Goal: Task Accomplishment & Management: Complete application form

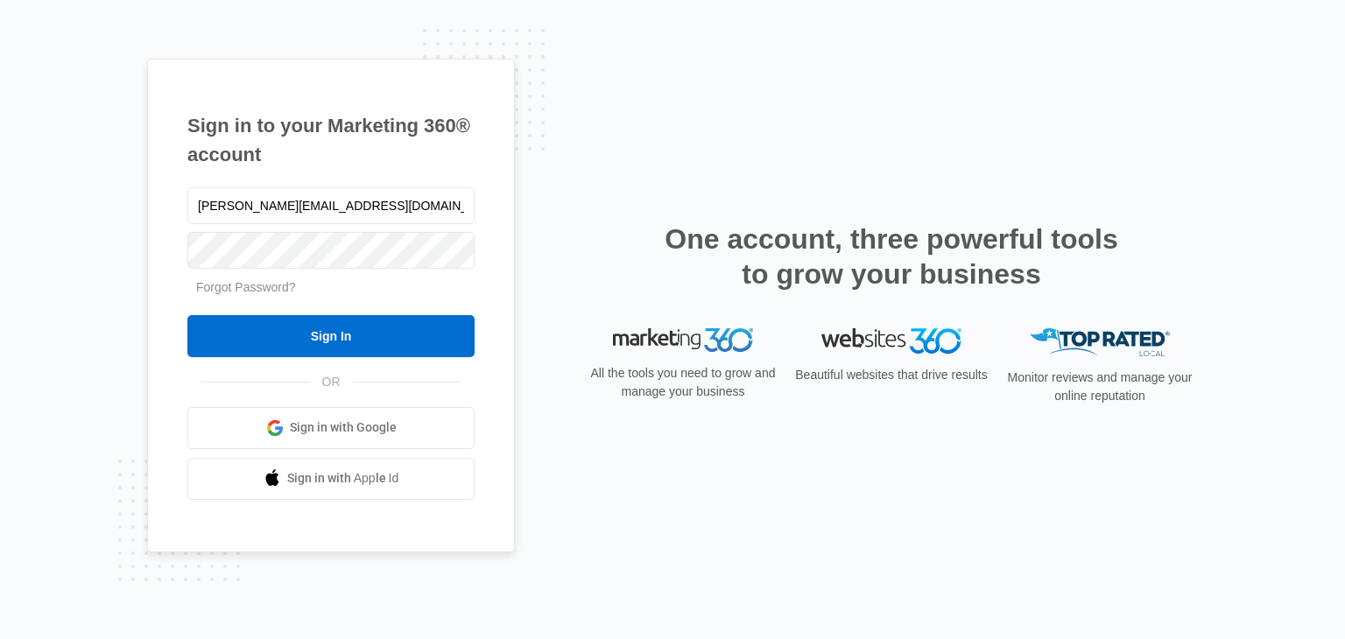
type input "[PERSON_NAME][EMAIL_ADDRESS][DOMAIN_NAME]"
click at [187, 315] on input "Sign In" at bounding box center [330, 336] width 287 height 42
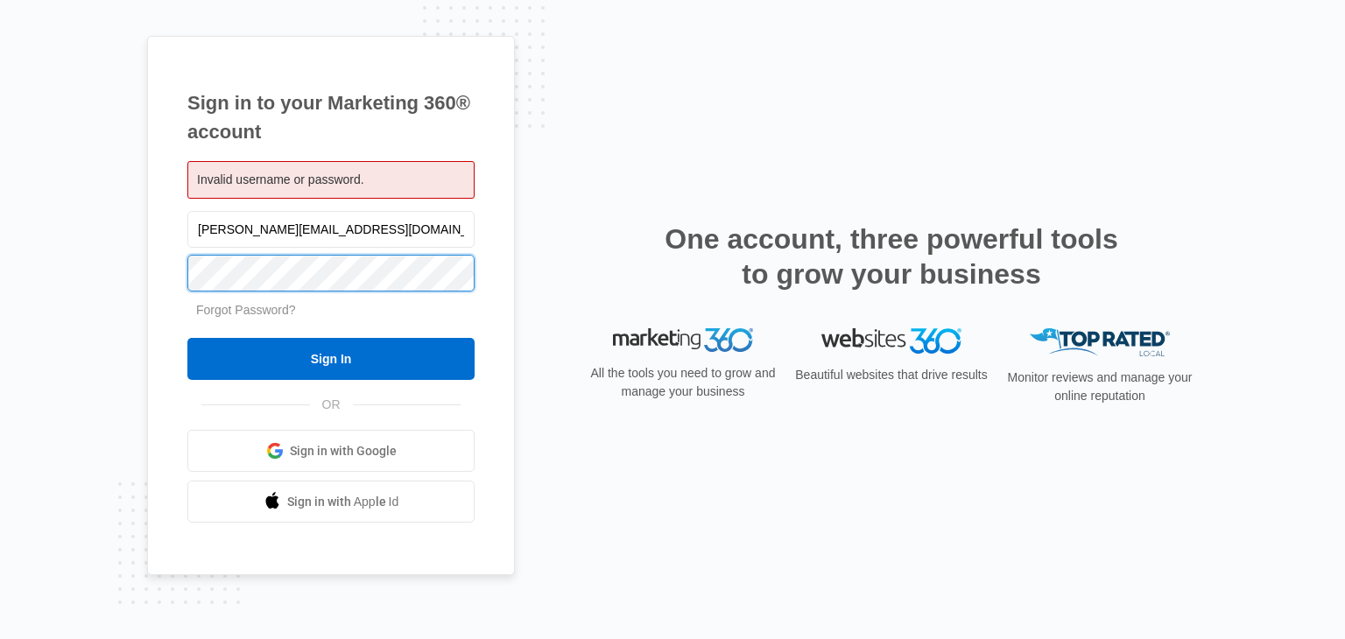
click at [187, 338] on input "Sign In" at bounding box center [330, 359] width 287 height 42
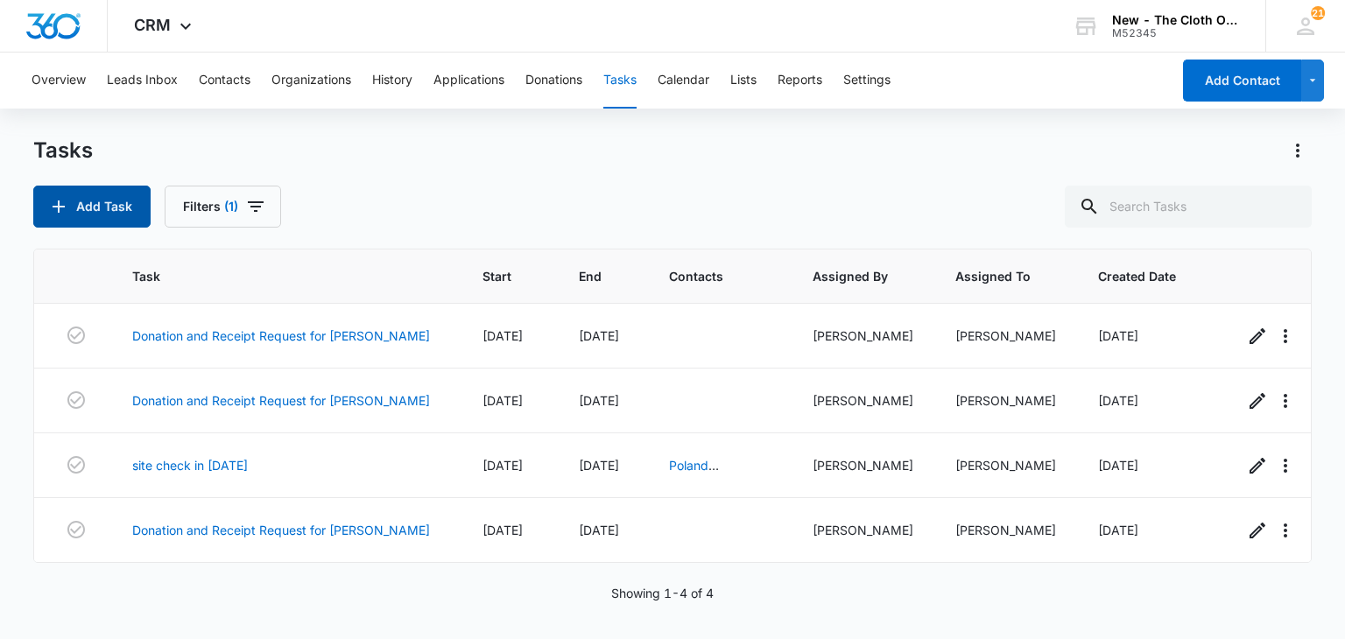
click at [100, 201] on button "Add Task" at bounding box center [91, 207] width 117 height 42
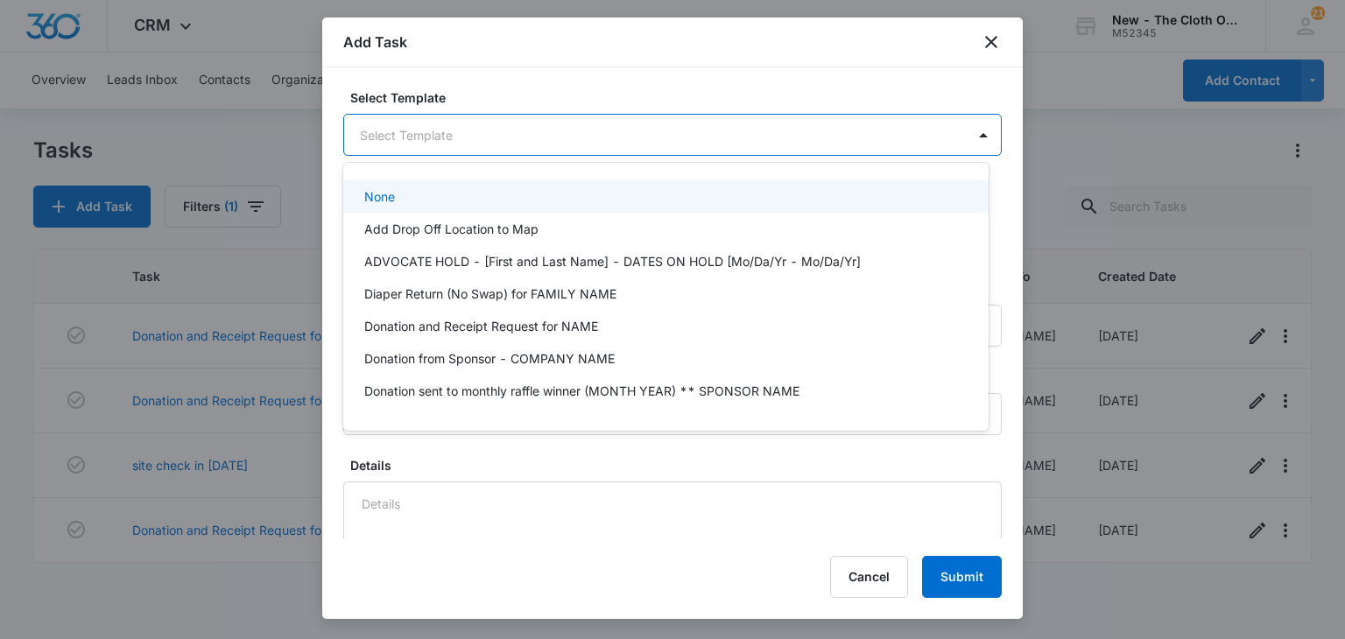
click at [552, 143] on body "CRM Apps Reputation CRM Email Social Ads Intelligence Brand Settings New - The …" at bounding box center [672, 319] width 1345 height 639
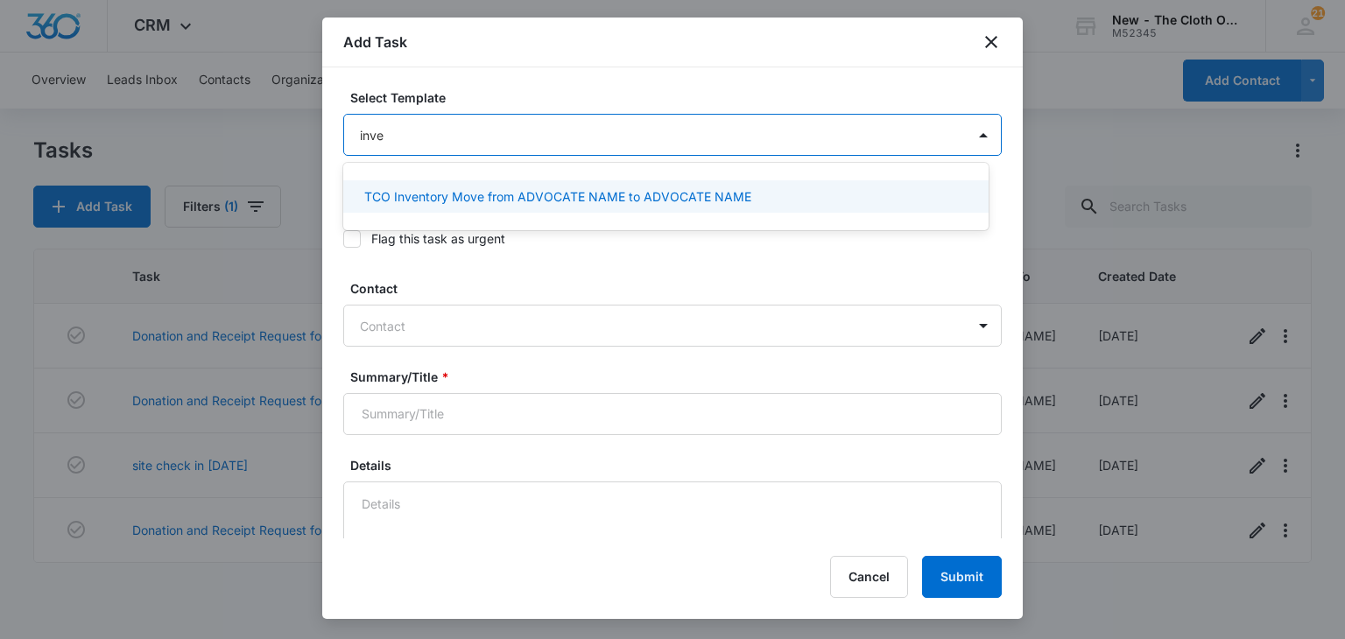
type input "inven"
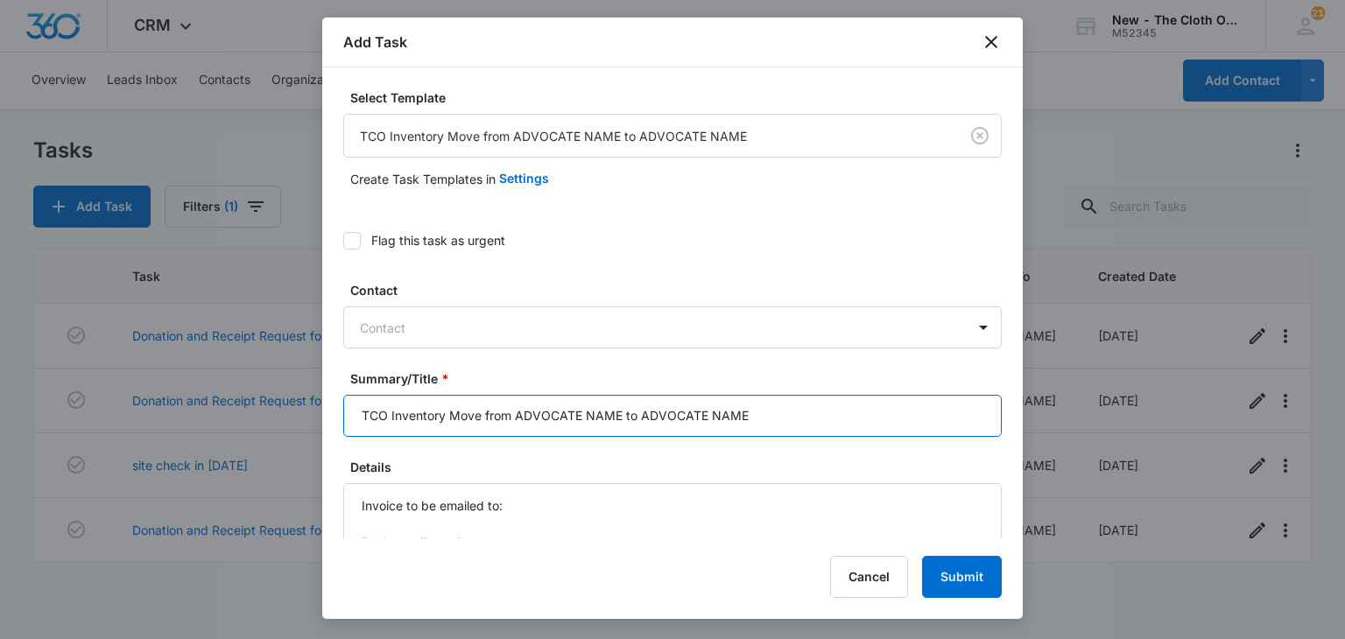
drag, startPoint x: 620, startPoint y: 414, endPoint x: 519, endPoint y: 424, distance: 102.1
click at [519, 424] on input "TCO Inventory Move from ADVOCATE NAME to ADVOCATE NAME" at bounding box center [672, 416] width 659 height 42
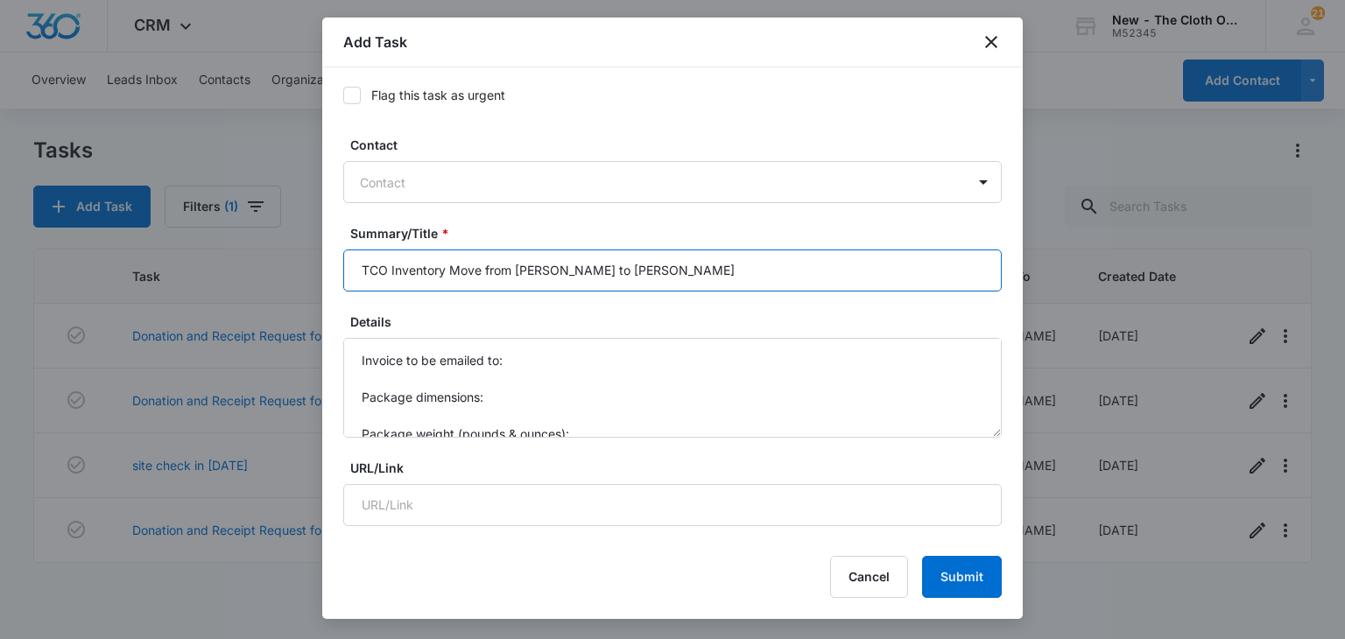
scroll to position [152, 0]
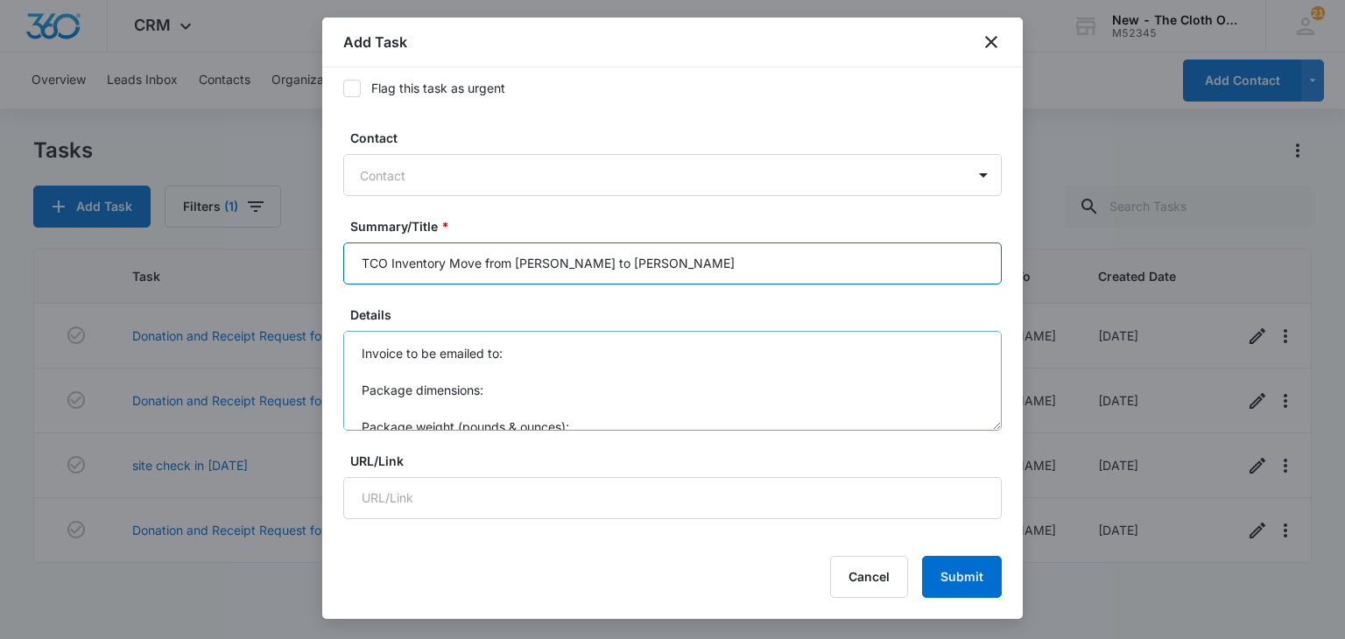
type input "TCO Inventory Move from Mariah Kaiser to Kathryn Coursey"
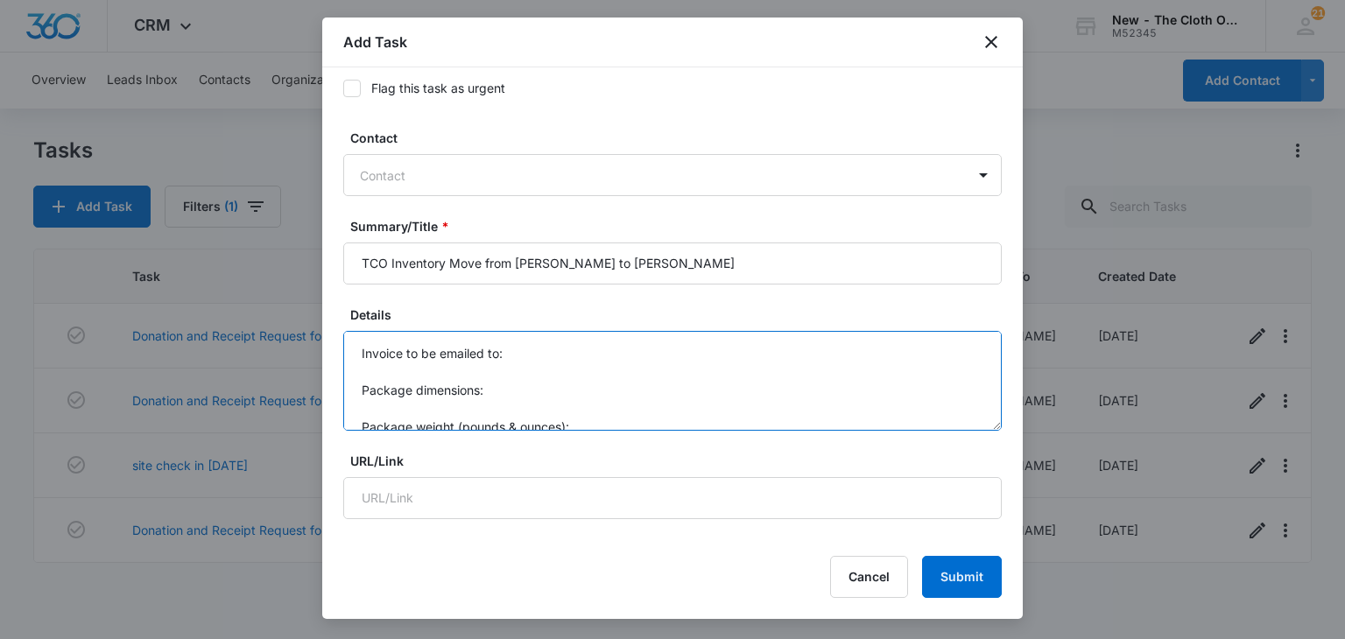
click at [519, 355] on textarea "Invoice to be emailed to: Package dimensions: Package weight (pounds & ounces):…" at bounding box center [672, 381] width 659 height 100
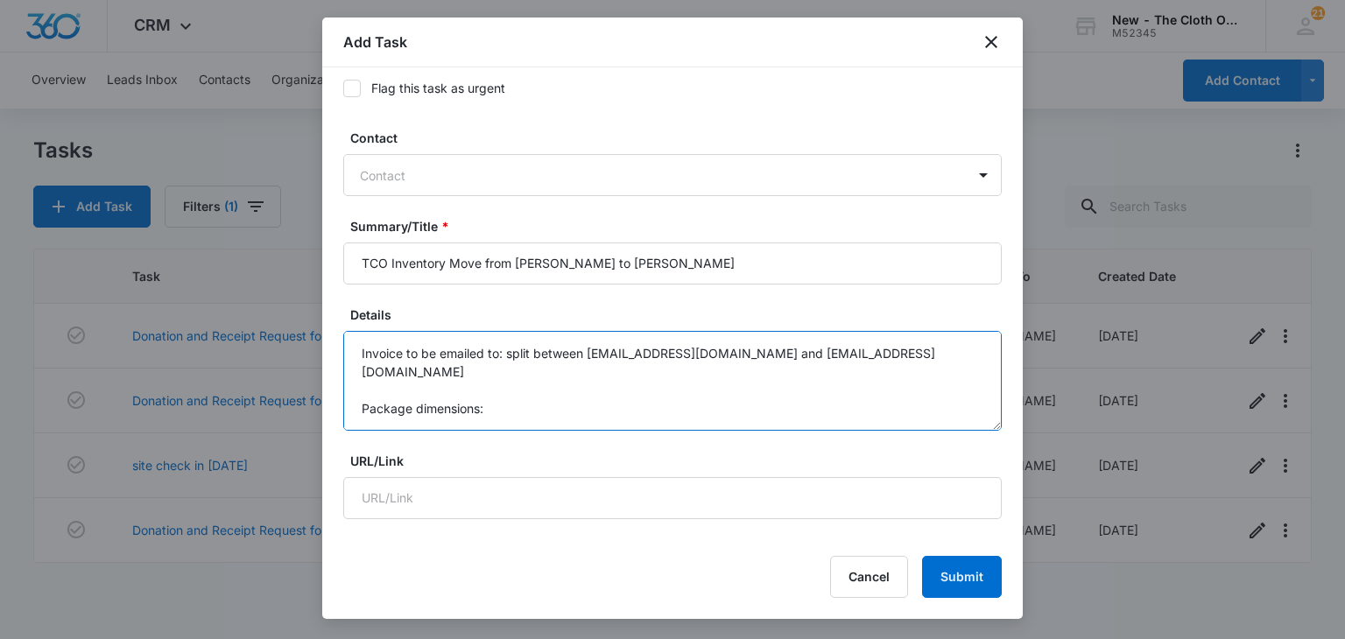
click at [530, 389] on textarea "Invoice to be emailed to: split between mariahzettler@gmail.com and kathrynm135…" at bounding box center [672, 381] width 659 height 100
drag, startPoint x: 530, startPoint y: 389, endPoint x: 336, endPoint y: 398, distance: 193.8
click at [336, 398] on div "Select Template TCO Inventory Move from ADVOCATE NAME to ADVOCATE NAME Create T…" at bounding box center [672, 302] width 701 height 471
click at [472, 376] on textarea "Invoice to be emailed to: split between mariahzettler@gmail.com and kathrynm135…" at bounding box center [672, 381] width 659 height 100
click at [465, 384] on textarea "Invoice to be emailed to: split between mariahzettler@gmail.com and kathrynm135…" at bounding box center [672, 381] width 659 height 100
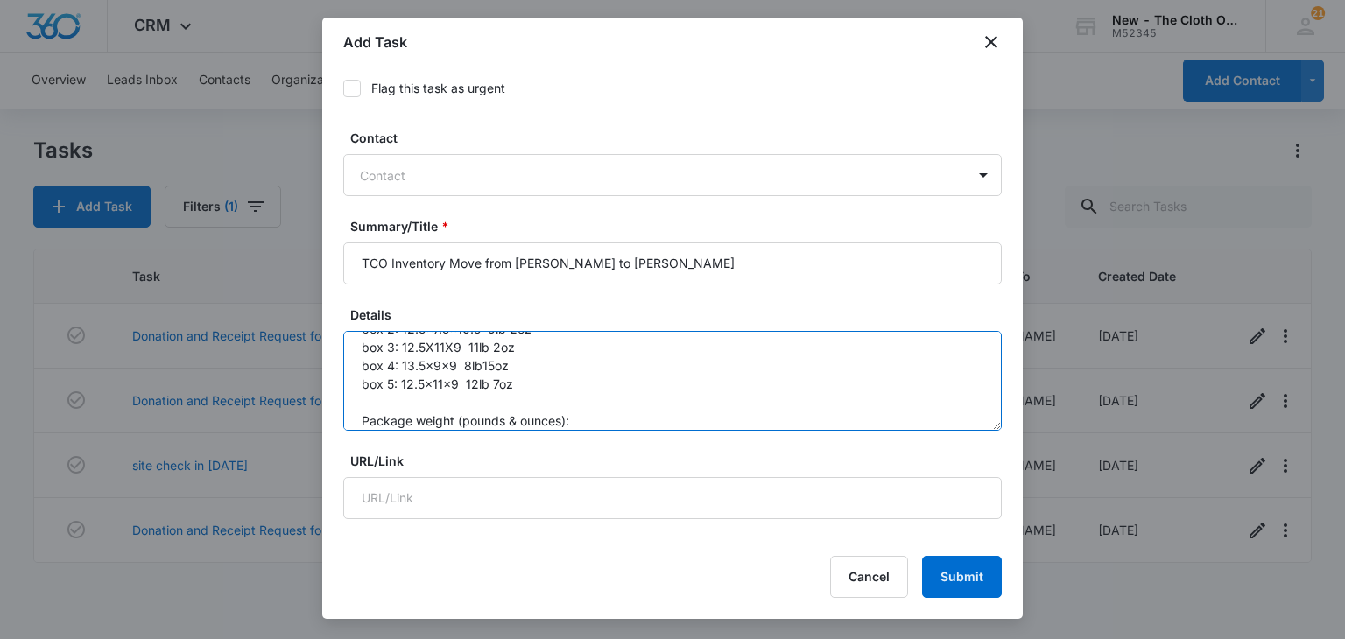
scroll to position [118, 0]
drag, startPoint x: 597, startPoint y: 389, endPoint x: 328, endPoint y: 384, distance: 269.0
click at [328, 384] on div "Select Template TCO Inventory Move from ADVOCATE NAME to ADVOCATE NAME Create T…" at bounding box center [672, 302] width 701 height 471
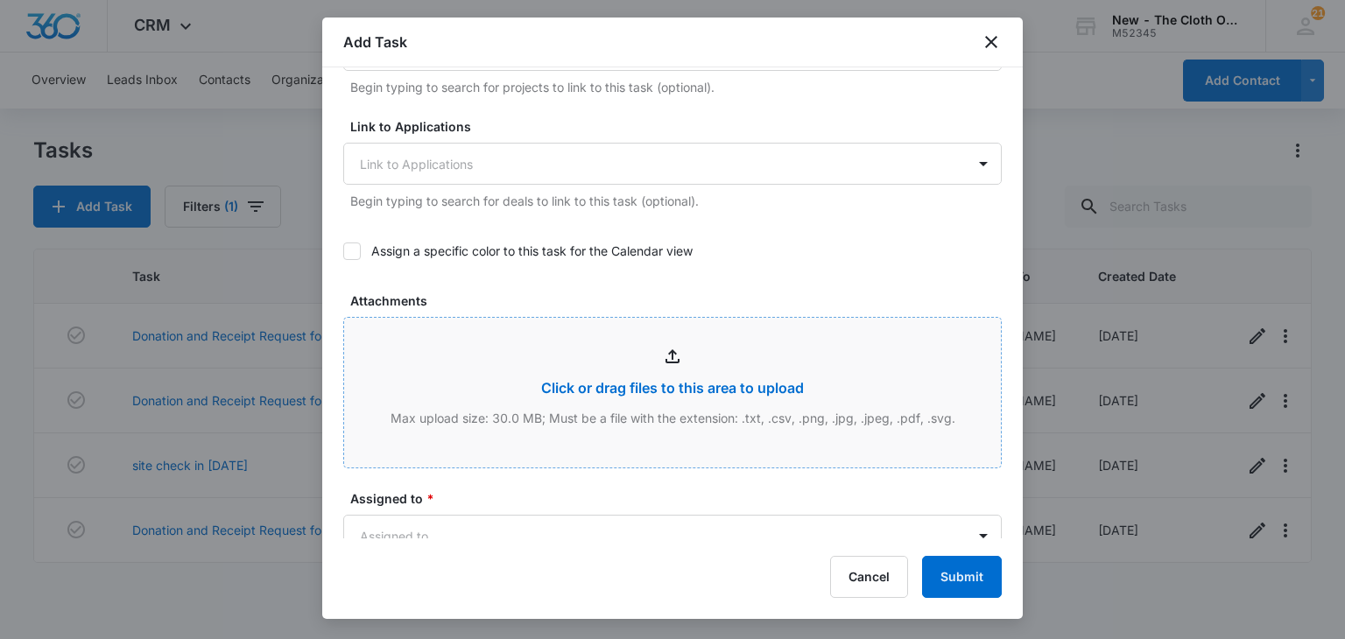
scroll to position [843, 0]
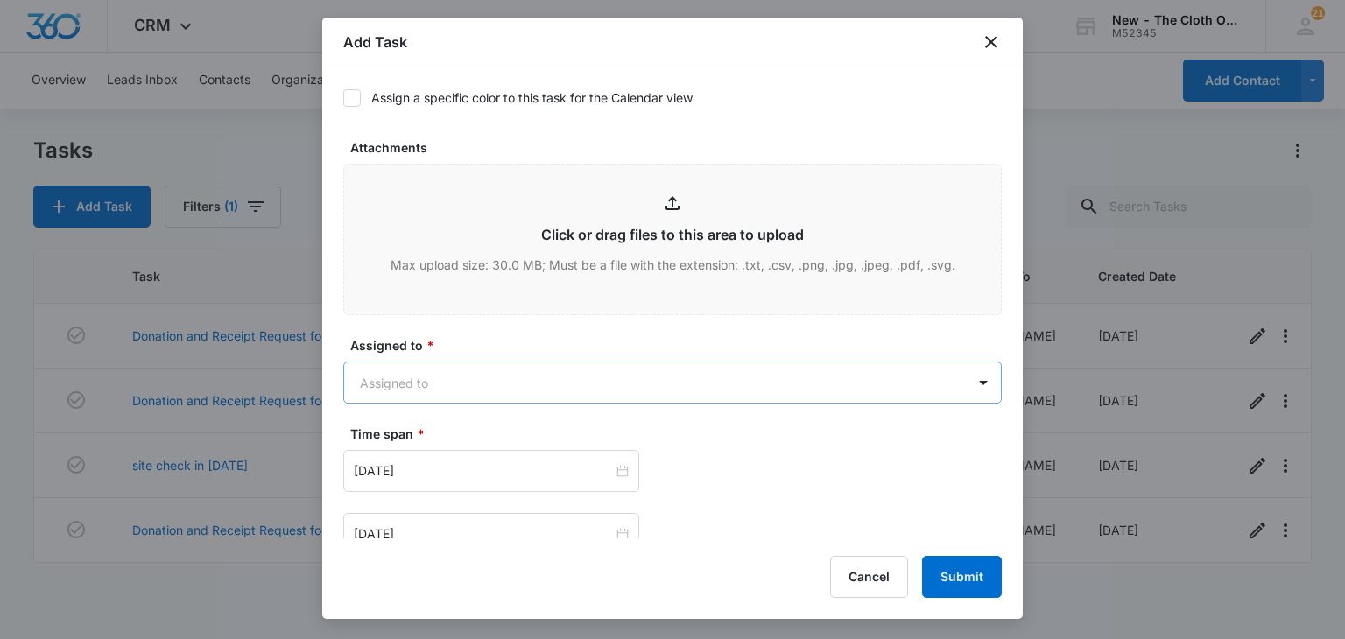
type textarea "Invoice to be emailed to: split between mariahzettler@gmail.com and kathrynm135…"
click at [421, 380] on body "CRM Apps Reputation CRM Email Social Ads Intelligence Brand Settings New - The …" at bounding box center [672, 319] width 1345 height 639
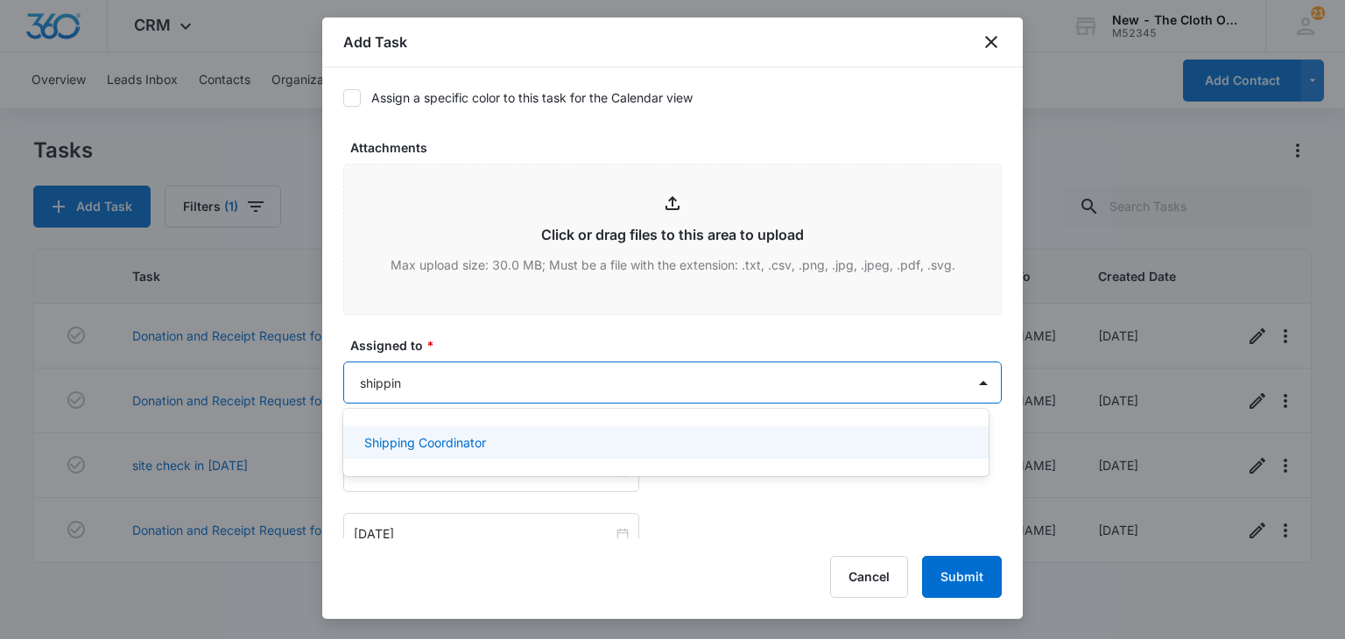
type input "shipping"
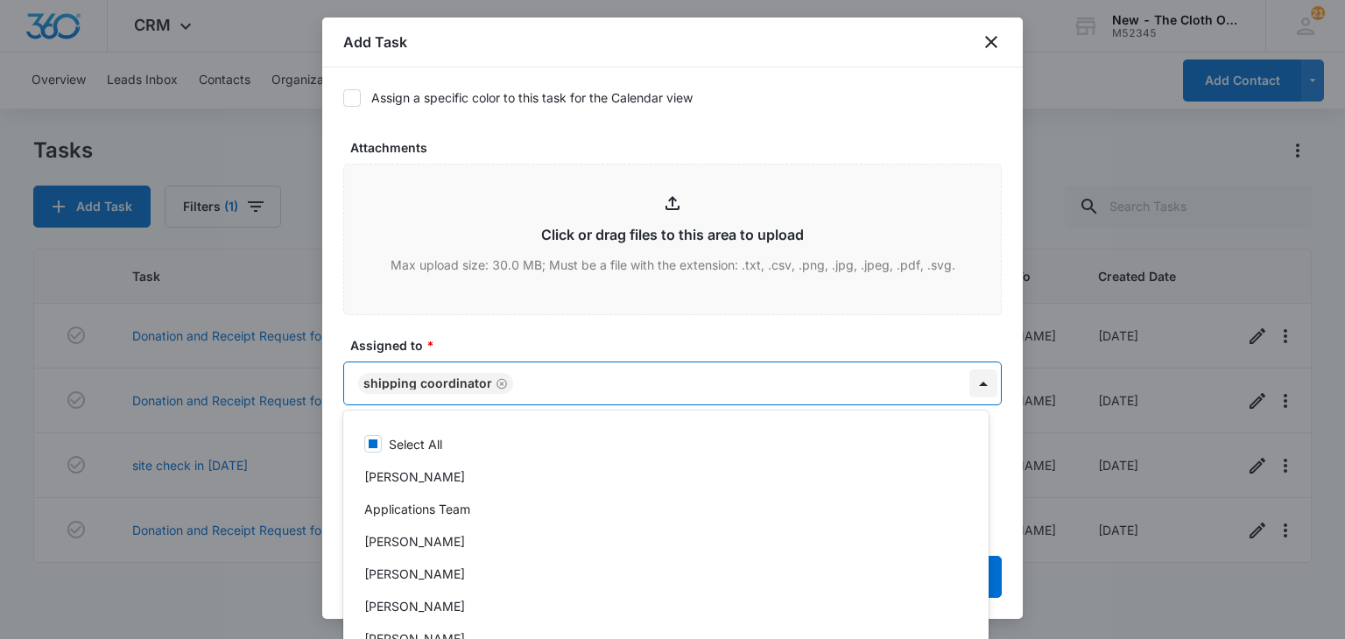
click at [974, 387] on div at bounding box center [672, 319] width 1345 height 639
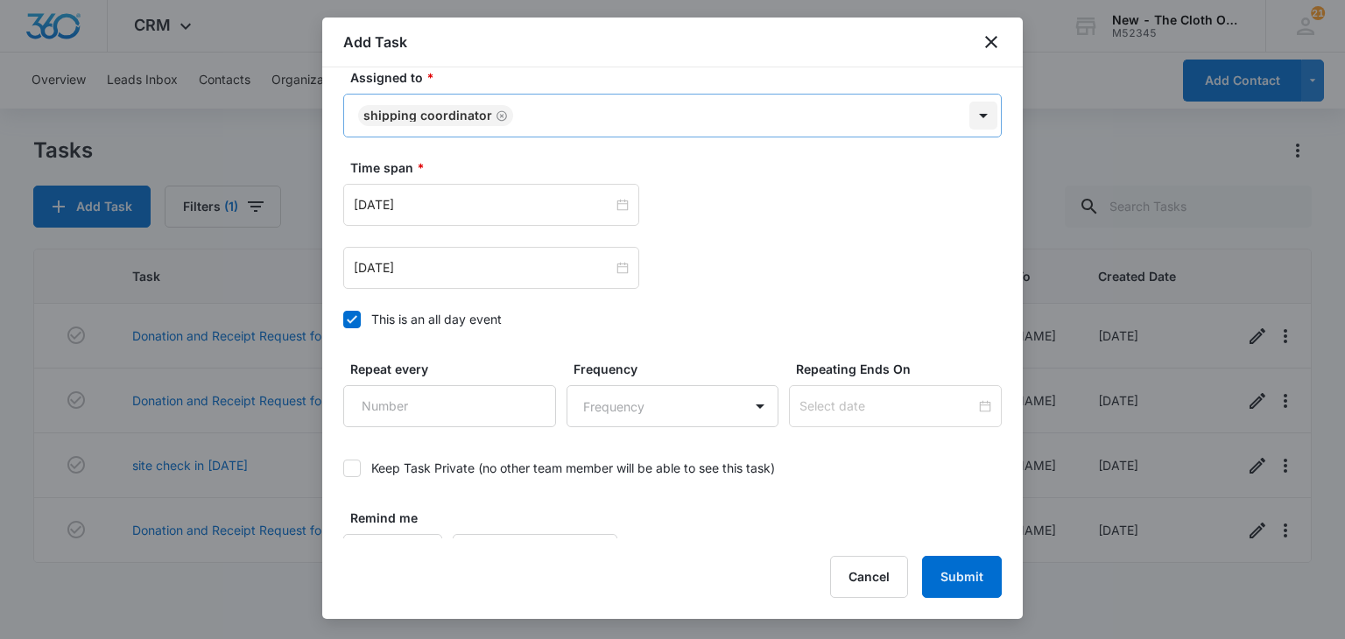
scroll to position [1146, 0]
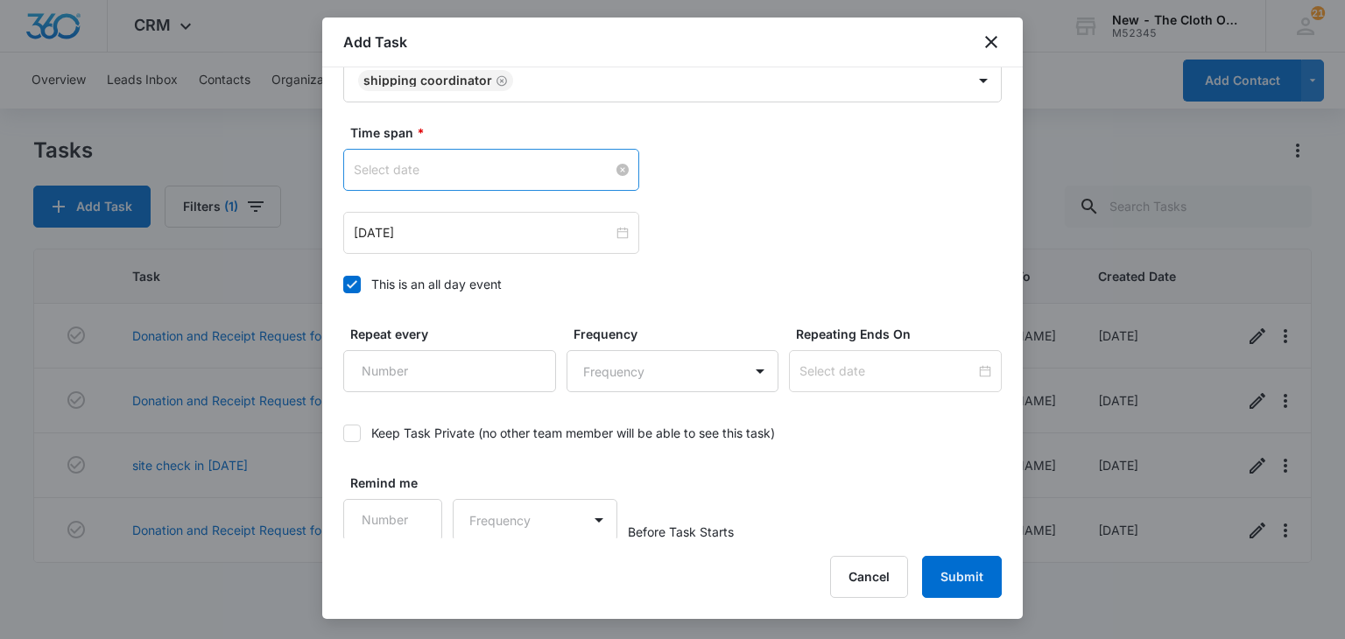
click at [618, 169] on div at bounding box center [491, 169] width 275 height 19
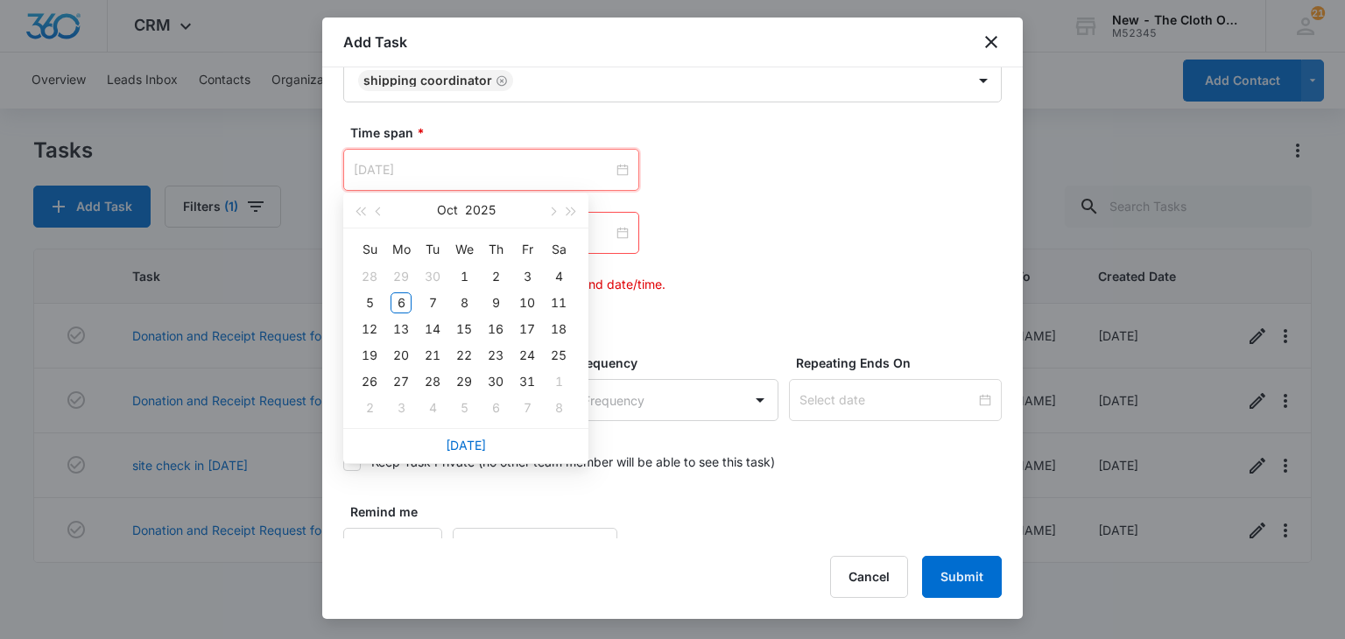
type input "Nov 7, 2025"
click at [465, 450] on link "Today" at bounding box center [466, 445] width 40 height 15
type input "Oct 6, 2025"
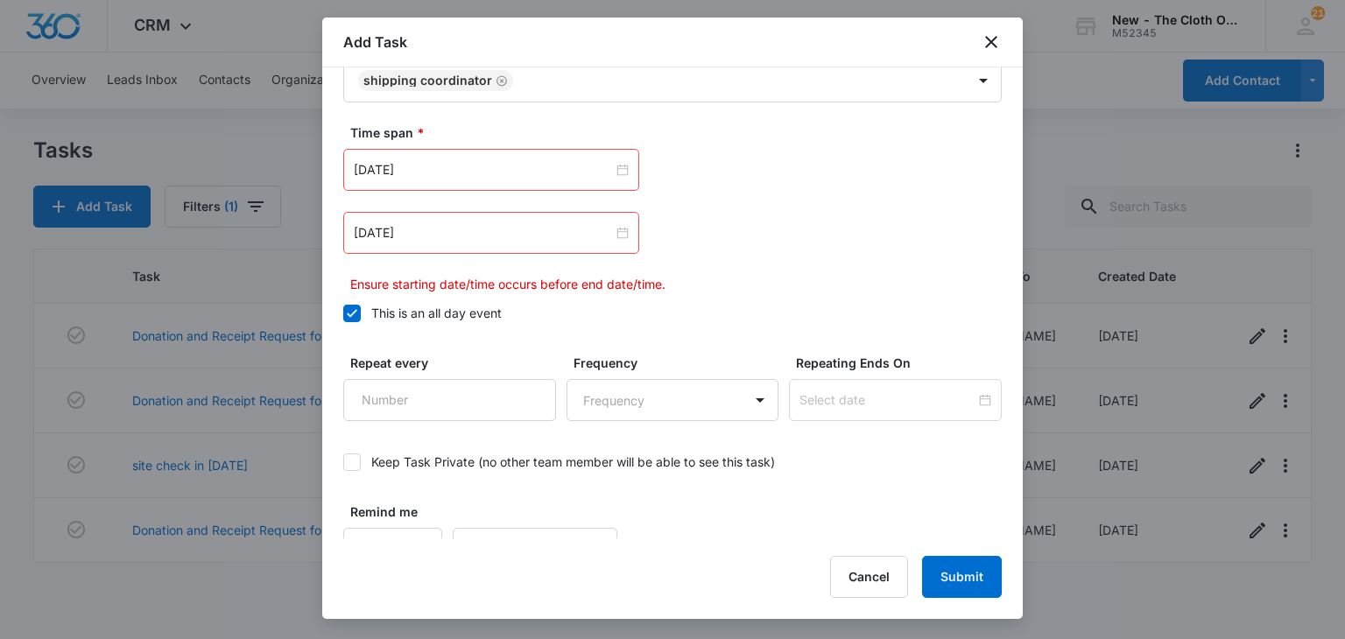
click at [536, 218] on div "Apr 23, 2024" at bounding box center [491, 233] width 296 height 42
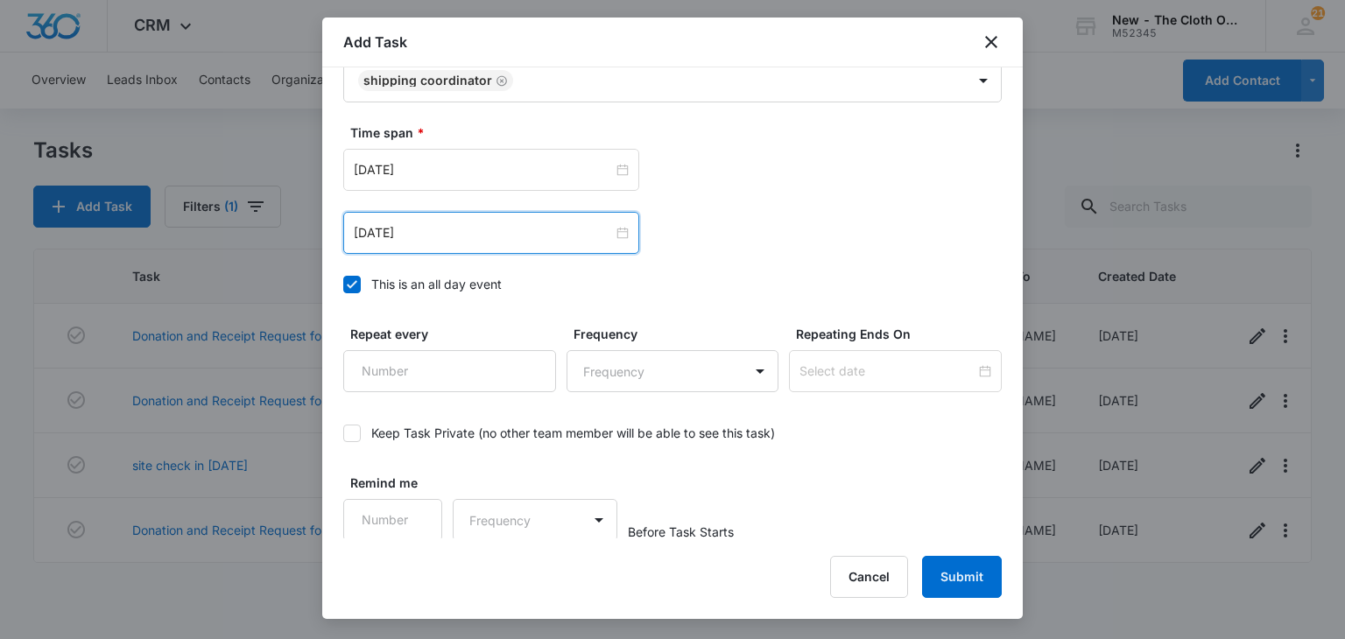
scroll to position [1147, 0]
type input "Oct 13, 2025"
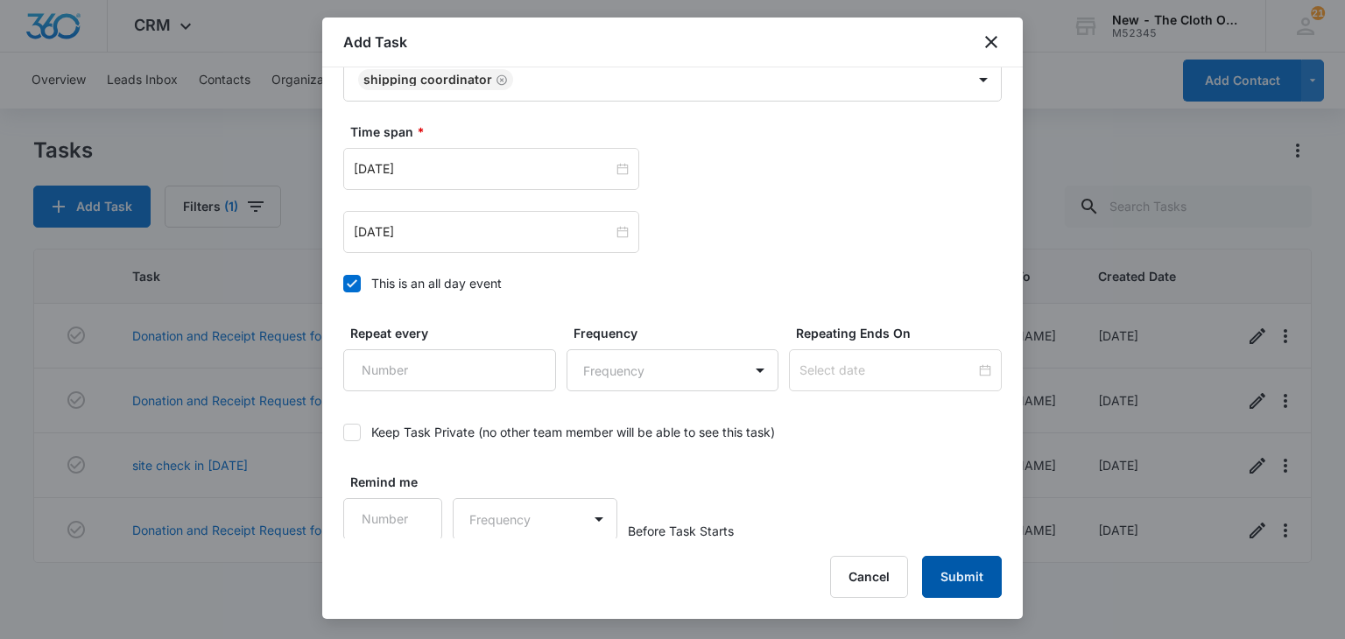
click at [969, 585] on button "Submit" at bounding box center [962, 577] width 80 height 42
